Goal: Task Accomplishment & Management: Use online tool/utility

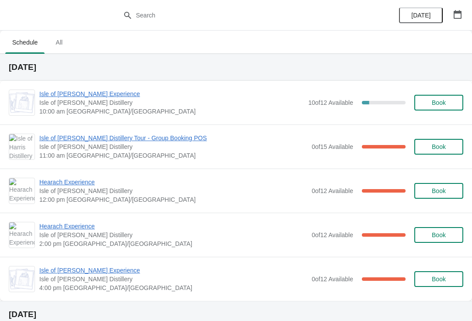
click at [62, 183] on span "Hearach Experience" at bounding box center [173, 182] width 268 height 9
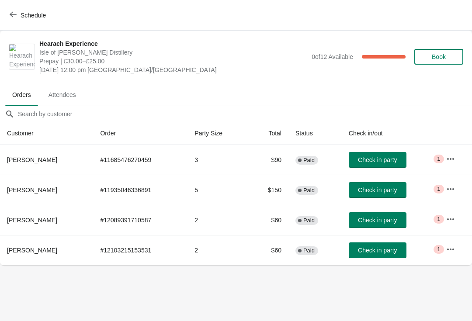
click at [449, 190] on icon "button" at bounding box center [450, 189] width 9 height 9
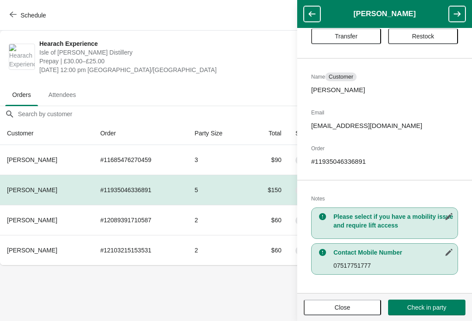
scroll to position [27, 0]
click at [357, 303] on button "Close" at bounding box center [342, 308] width 77 height 16
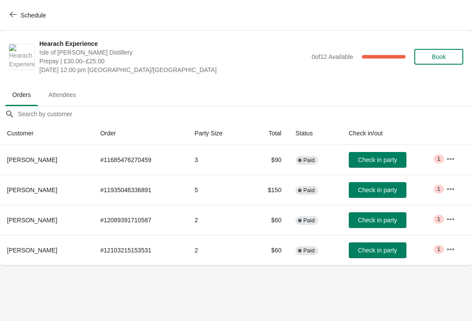
click at [454, 192] on icon "button" at bounding box center [450, 189] width 9 height 9
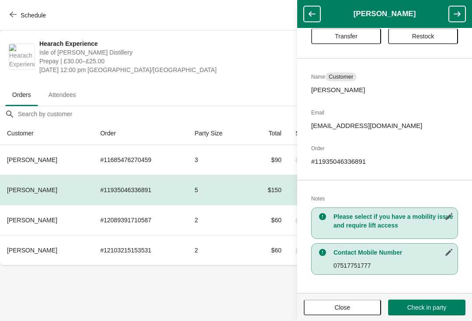
click at [352, 312] on button "Close" at bounding box center [342, 308] width 77 height 16
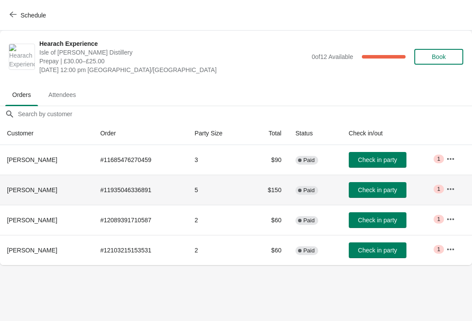
click at [269, 195] on td "$150" at bounding box center [268, 190] width 40 height 30
click at [269, 185] on td "$150" at bounding box center [268, 190] width 40 height 30
click at [145, 185] on td "# 11935046336891" at bounding box center [140, 190] width 94 height 30
click at [455, 192] on icon "button" at bounding box center [450, 189] width 9 height 9
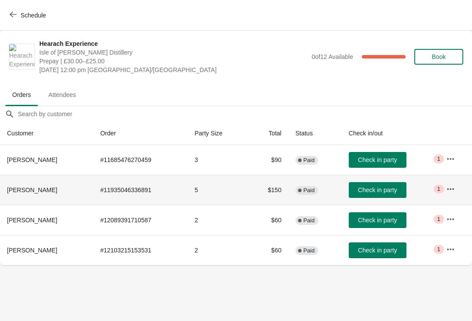
scroll to position [0, 0]
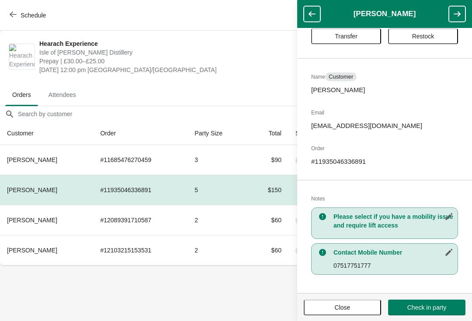
click at [346, 315] on button "Close" at bounding box center [342, 308] width 77 height 16
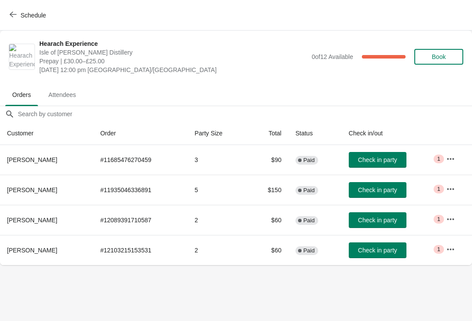
click at [7, 14] on button "Schedule" at bounding box center [28, 15] width 49 height 16
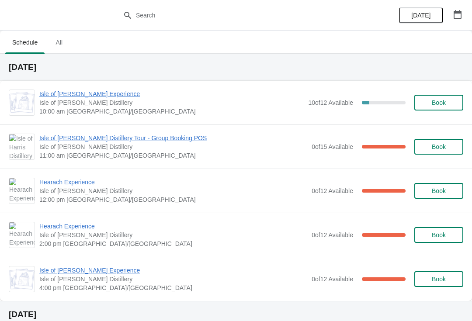
click at [76, 97] on span "Isle of [PERSON_NAME] Experience" at bounding box center [171, 94] width 265 height 9
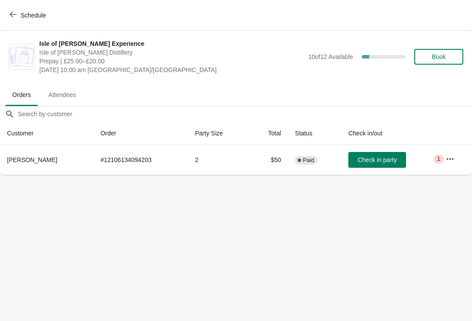
click at [454, 157] on icon "button" at bounding box center [450, 159] width 9 height 9
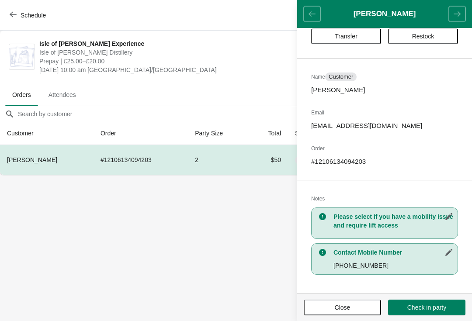
scroll to position [27, 0]
click at [348, 314] on button "Close" at bounding box center [342, 308] width 77 height 16
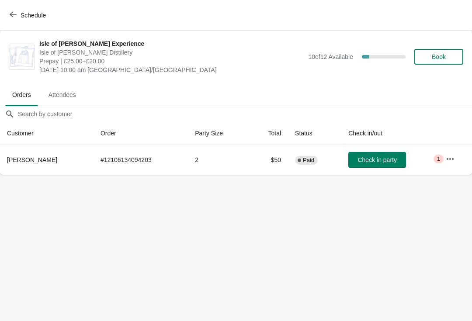
click at [391, 163] on span "Check in party" at bounding box center [377, 160] width 39 height 7
